Goal: Check status

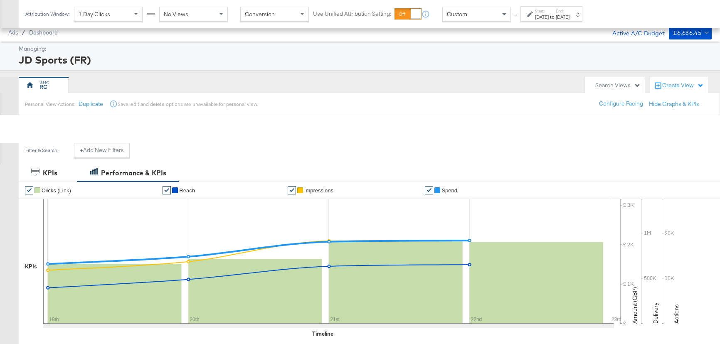
scroll to position [302, 0]
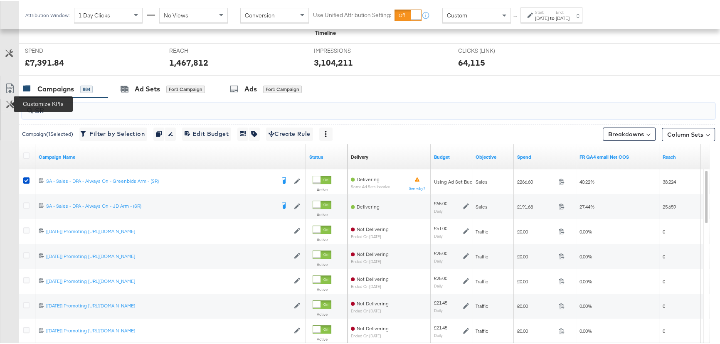
drag, startPoint x: 35, startPoint y: 104, endPoint x: 14, endPoint y: 104, distance: 21.2
click at [14, 104] on div "SR Campaign ( 1 Selected) Filter by Selection Filter 1 campaign Duplicate 1 cam…" at bounding box center [357, 244] width 715 height 296
type input "fr"
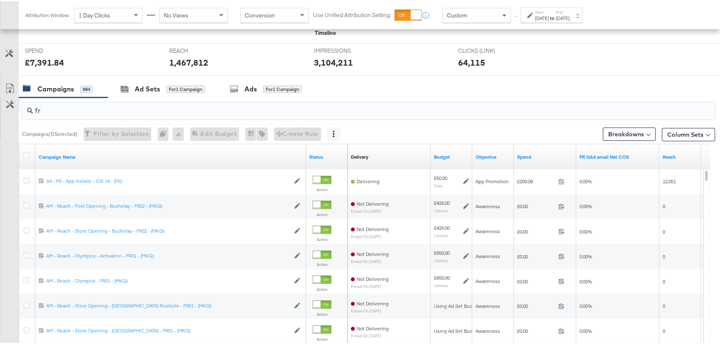
drag, startPoint x: 57, startPoint y: 109, endPoint x: 7, endPoint y: 107, distance: 50.8
click at [7, 107] on div "fr Campaigns ( 0 Selected) Filter by Selection Filter 0 campaigns 0 Rename 0 ca…" at bounding box center [357, 244] width 715 height 296
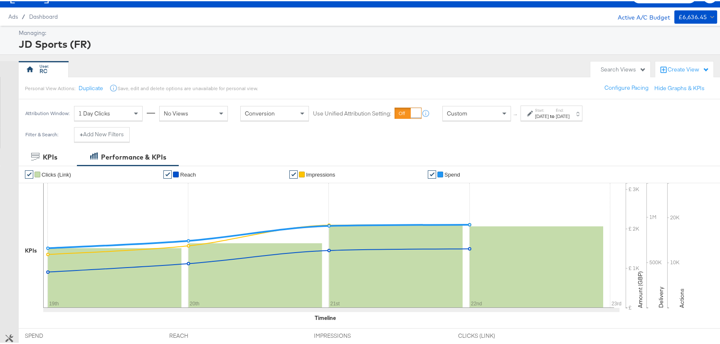
scroll to position [0, 0]
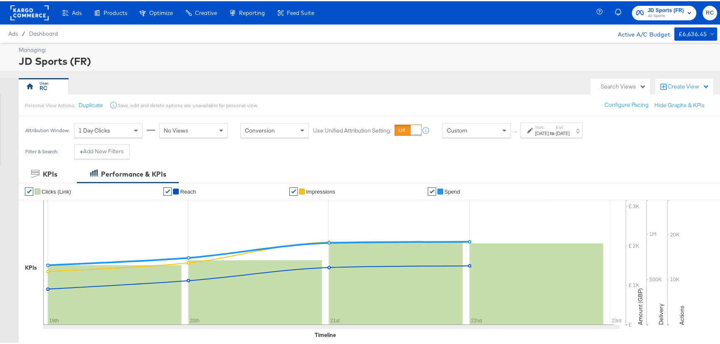
click at [653, 11] on span "JD Sports (FR)" at bounding box center [666, 9] width 37 height 9
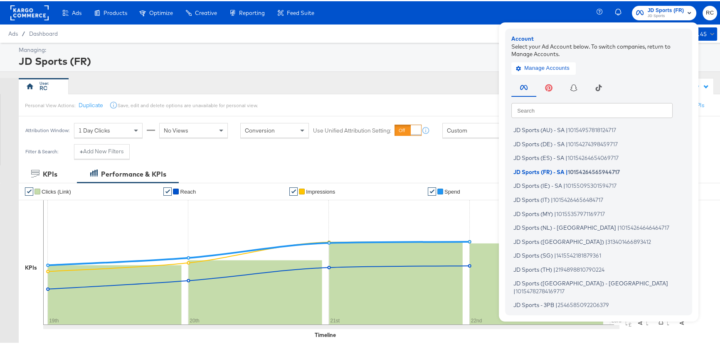
click at [432, 41] on div "Ads / Dashboard Active A/C Budget £6,636.45" at bounding box center [363, 32] width 726 height 18
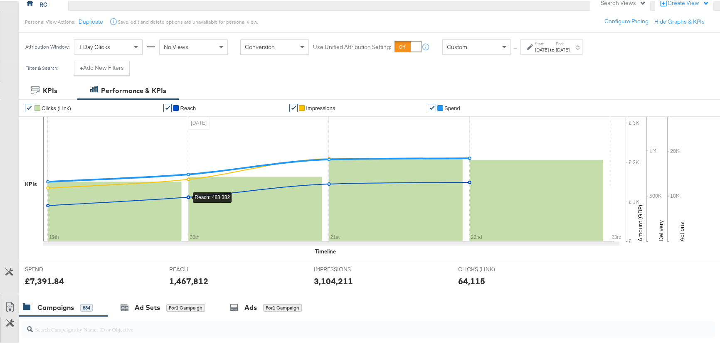
scroll to position [151, 0]
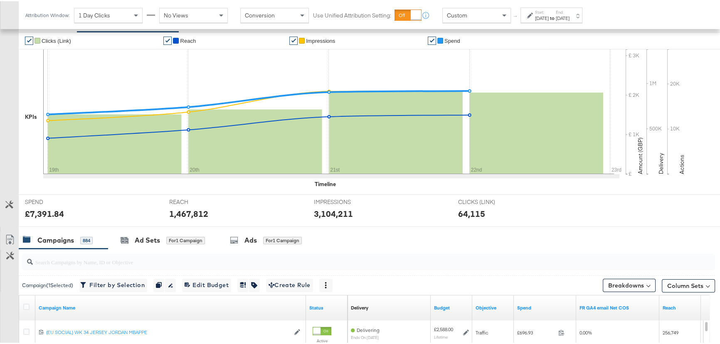
click at [43, 258] on input "search" at bounding box center [343, 257] width 620 height 16
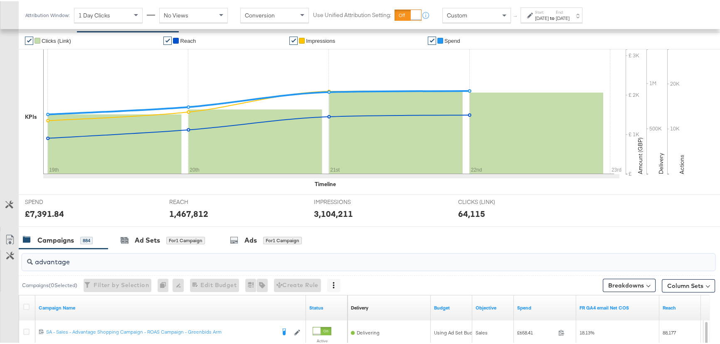
scroll to position [264, 0]
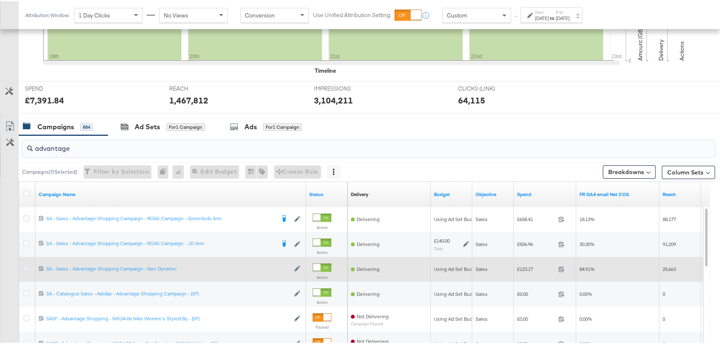
type input "advantage"
click at [28, 266] on icon at bounding box center [26, 267] width 6 height 6
click at [0, 0] on input "checkbox" at bounding box center [0, 0] width 0 height 0
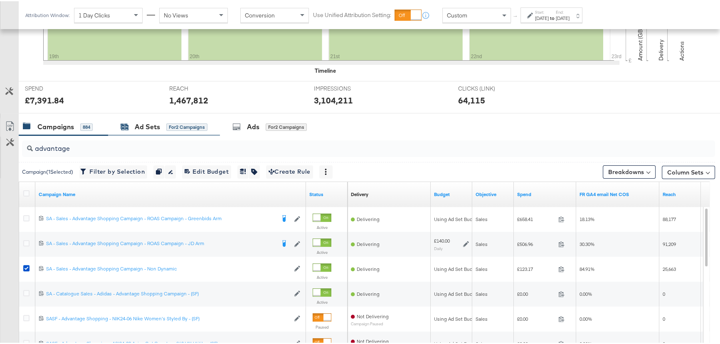
click at [177, 129] on div "for 2 Campaigns" at bounding box center [186, 125] width 41 height 7
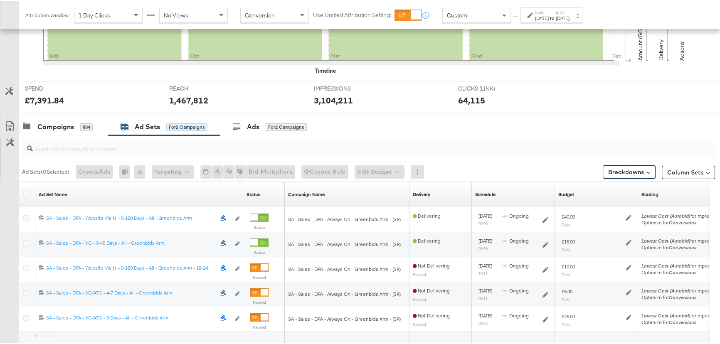
click at [71, 128] on div "Campaigns" at bounding box center [55, 126] width 37 height 10
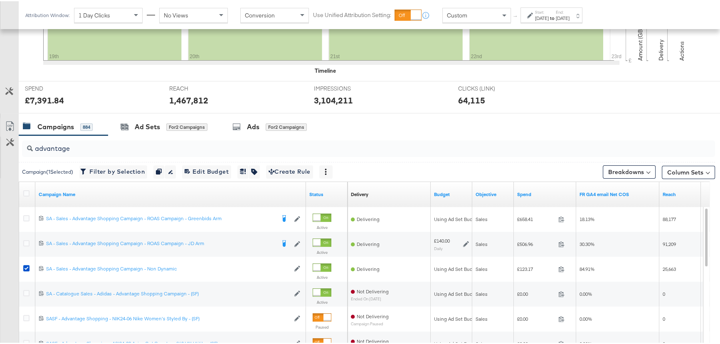
click at [93, 150] on input "advantage" at bounding box center [343, 144] width 620 height 16
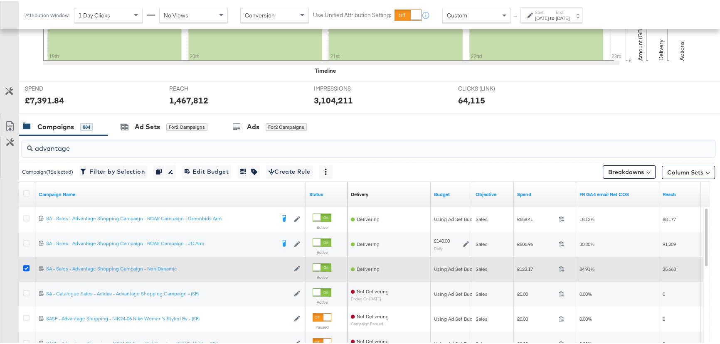
click at [26, 267] on icon at bounding box center [26, 267] width 6 height 6
click at [0, 0] on input "checkbox" at bounding box center [0, 0] width 0 height 0
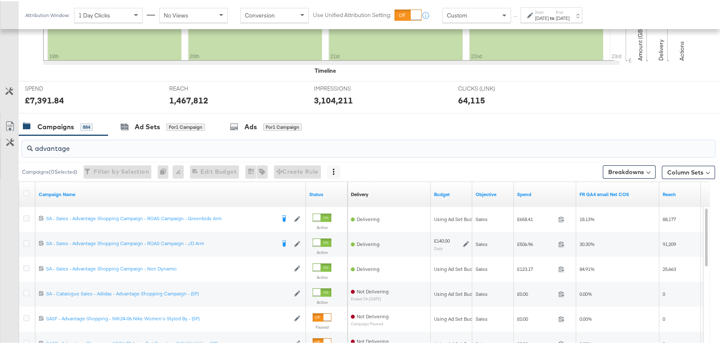
drag, startPoint x: 89, startPoint y: 146, endPoint x: 0, endPoint y: 148, distance: 89.4
click at [0, 148] on div "advantage Campaigns ( 0 Selected) Filter by Selection Filter 0 campaigns 0 Rena…" at bounding box center [357, 282] width 715 height 296
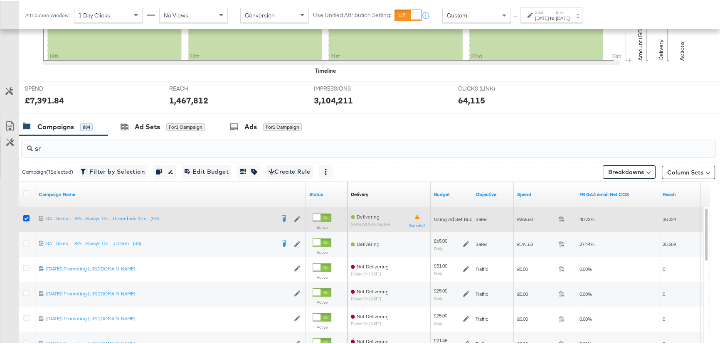
click at [27, 217] on icon at bounding box center [26, 217] width 6 height 6
click at [0, 0] on input "checkbox" at bounding box center [0, 0] width 0 height 0
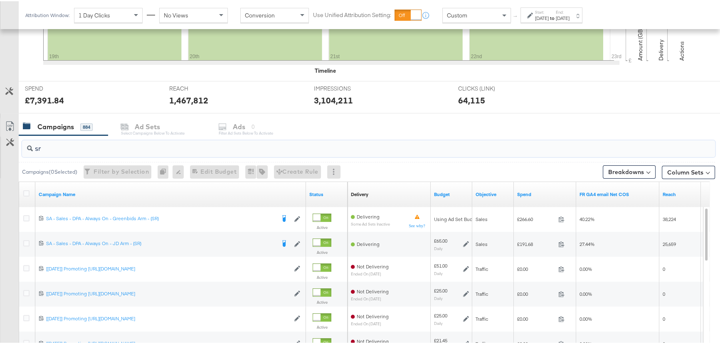
drag, startPoint x: 47, startPoint y: 146, endPoint x: 20, endPoint y: 146, distance: 26.2
click at [20, 146] on div "sr" at bounding box center [367, 147] width 696 height 27
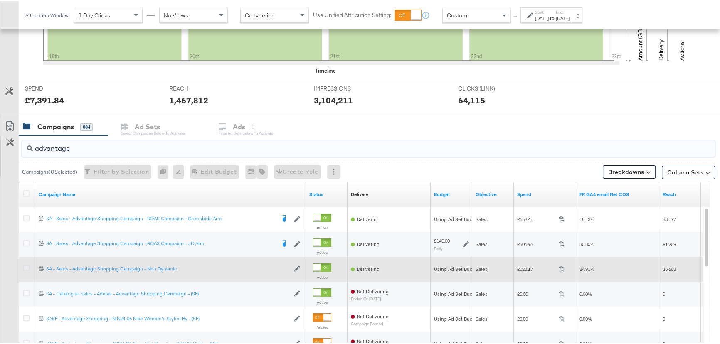
type input "advantage"
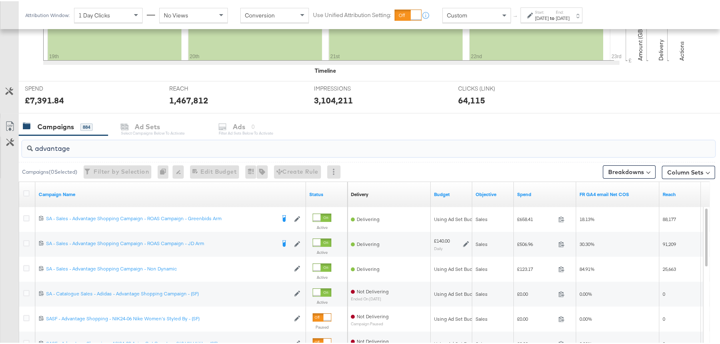
drag, startPoint x: 25, startPoint y: 266, endPoint x: 150, endPoint y: 141, distance: 176.7
click at [25, 266] on icon at bounding box center [26, 267] width 6 height 6
click at [0, 0] on input "checkbox" at bounding box center [0, 0] width 0 height 0
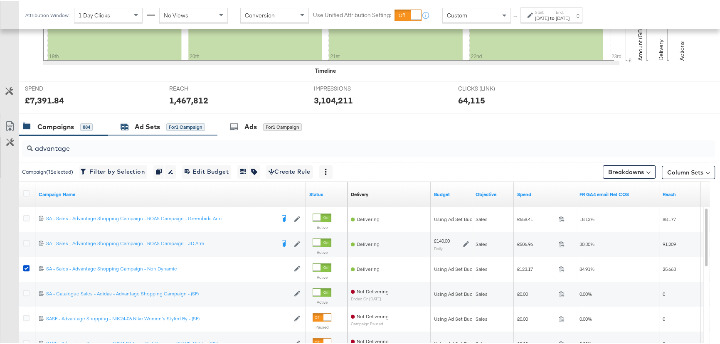
click at [149, 126] on div "Ad Sets" at bounding box center [147, 126] width 25 height 10
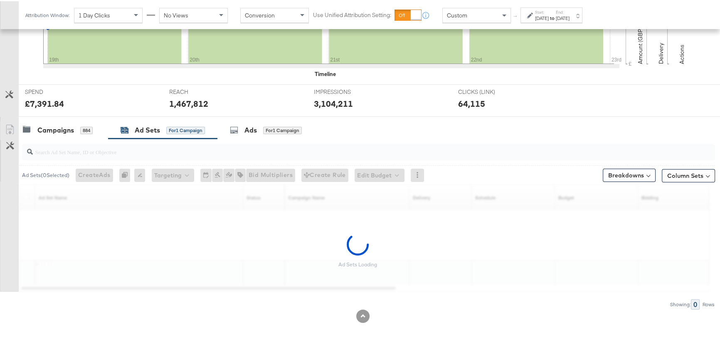
click at [546, 10] on label "Start:" at bounding box center [542, 10] width 14 height 5
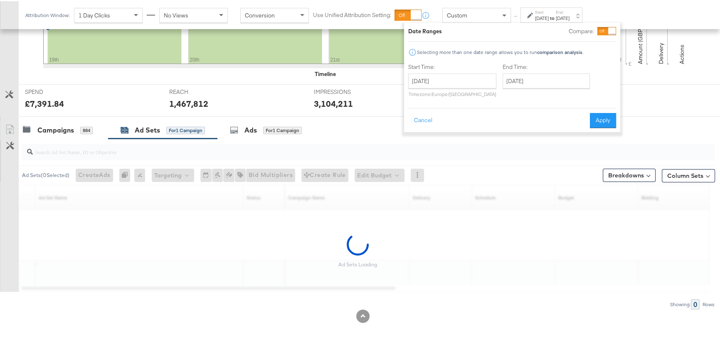
scroll to position [236, 0]
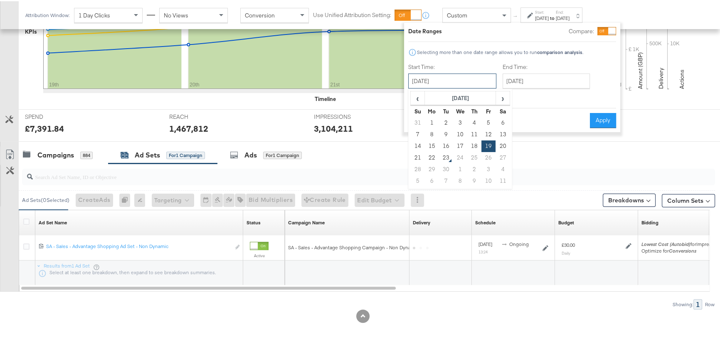
click at [464, 83] on input "[DATE]" at bounding box center [452, 79] width 88 height 15
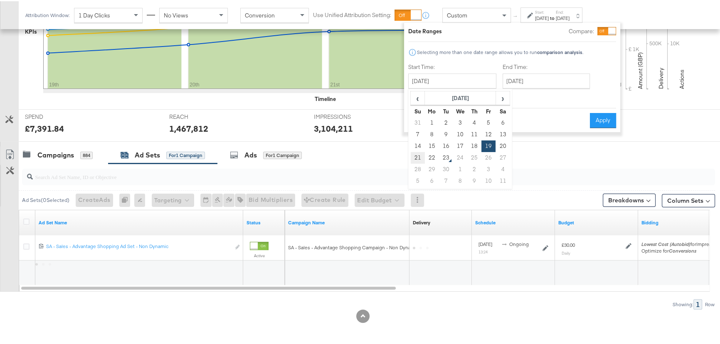
click at [418, 153] on td "21" at bounding box center [418, 157] width 14 height 12
type input "[DATE]"
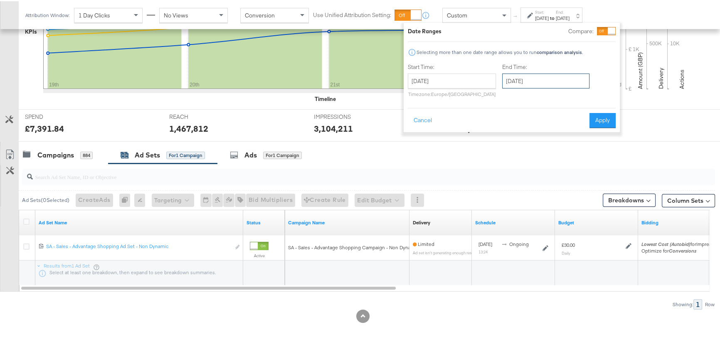
click at [569, 77] on input "[DATE]" at bounding box center [545, 79] width 87 height 15
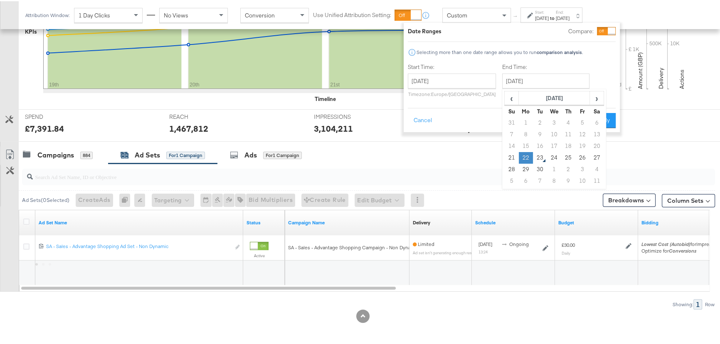
click at [528, 158] on td "22" at bounding box center [526, 157] width 14 height 12
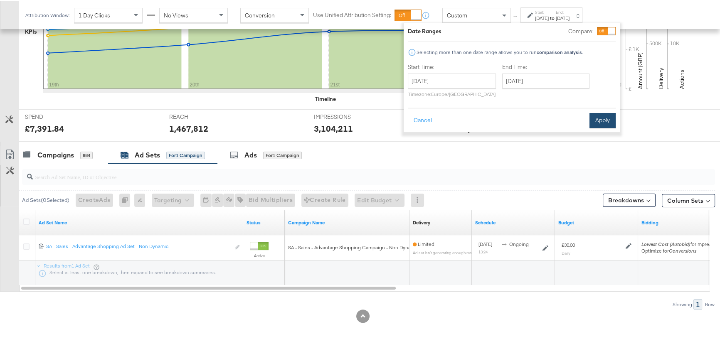
click at [610, 120] on button "Apply" at bounding box center [603, 119] width 26 height 15
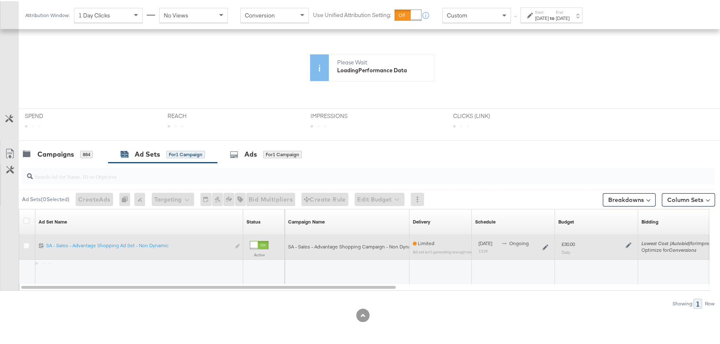
scroll to position [165, 0]
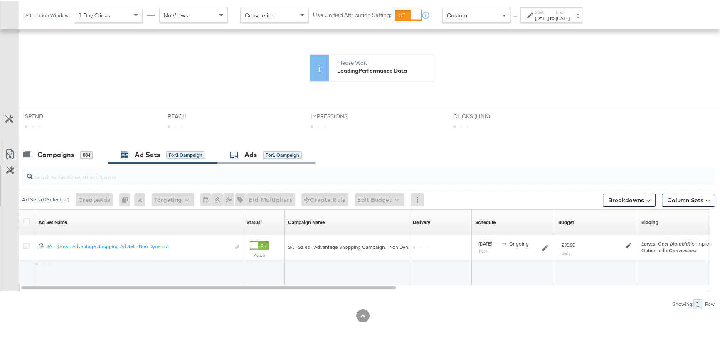
click at [274, 154] on div "for 1 Campaign" at bounding box center [282, 153] width 39 height 7
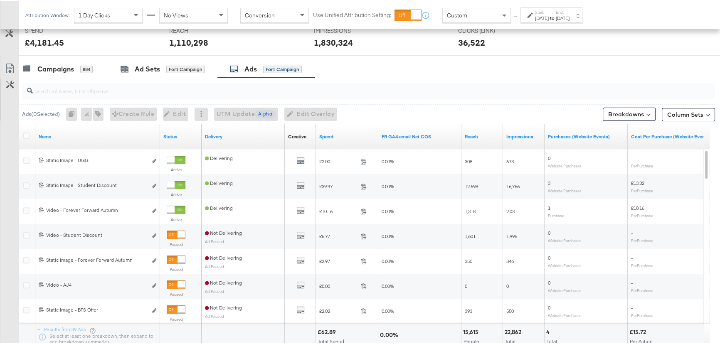
scroll to position [349, 0]
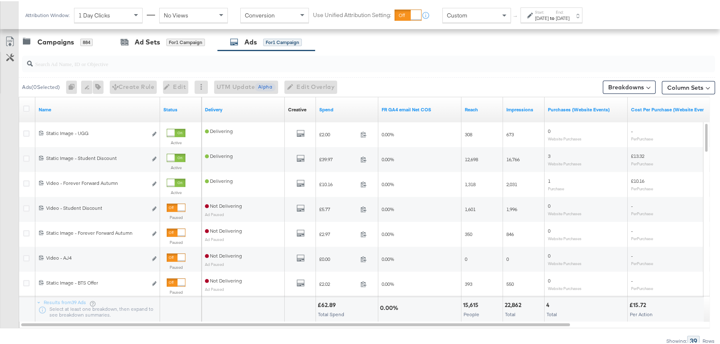
click at [549, 17] on div "[DATE]" at bounding box center [542, 17] width 14 height 7
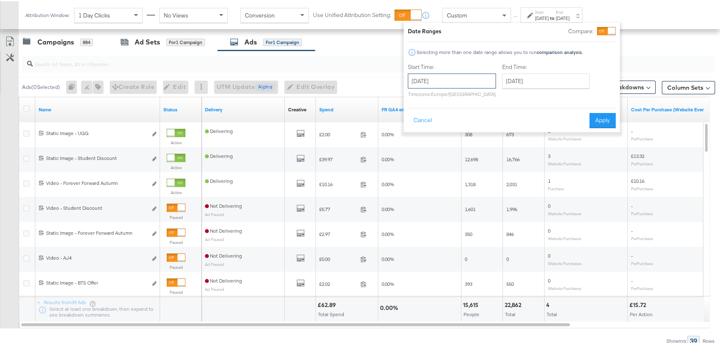
click at [464, 74] on input "[DATE]" at bounding box center [452, 79] width 88 height 15
click at [499, 141] on td "20" at bounding box center [502, 145] width 14 height 12
type input "[DATE]"
click at [595, 112] on button "Apply" at bounding box center [603, 119] width 26 height 15
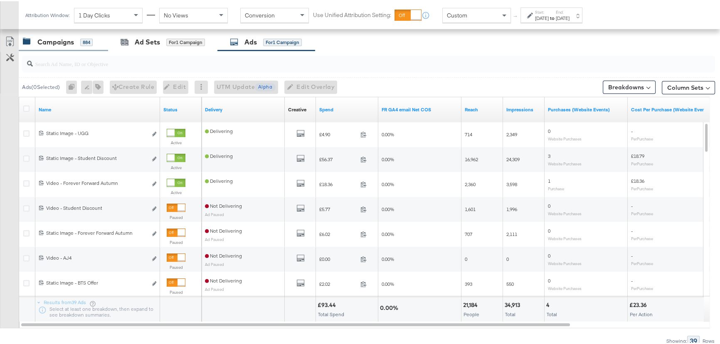
click at [60, 39] on div "Campaigns" at bounding box center [55, 41] width 37 height 10
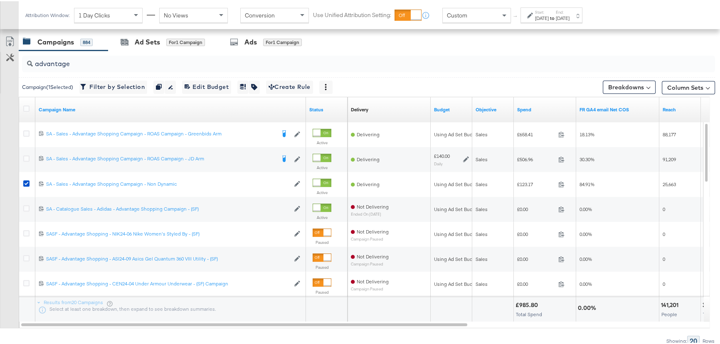
drag, startPoint x: 157, startPoint y: 42, endPoint x: 197, endPoint y: 42, distance: 40.3
click at [157, 42] on div "Ad Sets" at bounding box center [147, 41] width 25 height 10
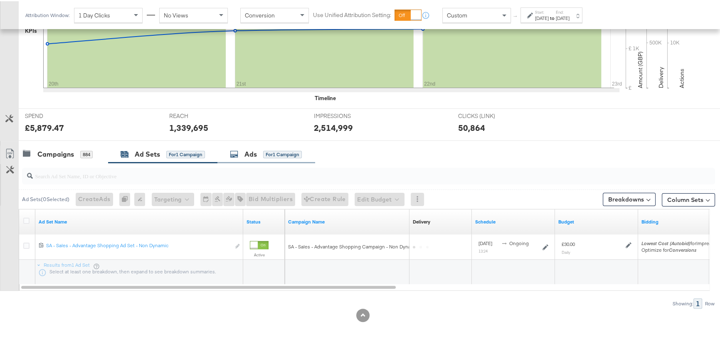
scroll to position [236, 0]
click at [249, 128] on div "1,339,695" at bounding box center [235, 127] width 132 height 12
click at [268, 154] on div "for 1 Campaign" at bounding box center [282, 154] width 39 height 7
